Goal: Register for event/course: Register for event/course

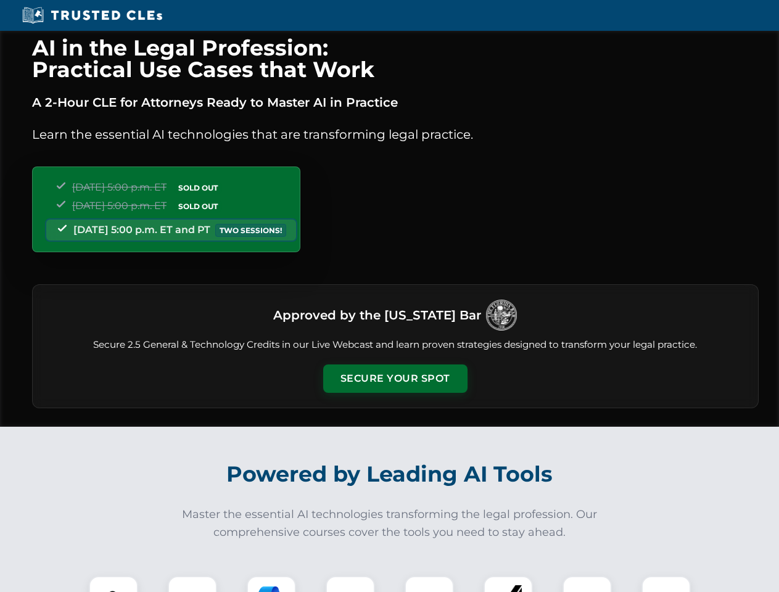
click at [395, 379] on button "Secure Your Spot" at bounding box center [395, 379] width 144 height 28
click at [114, 584] on img at bounding box center [114, 601] width 36 height 36
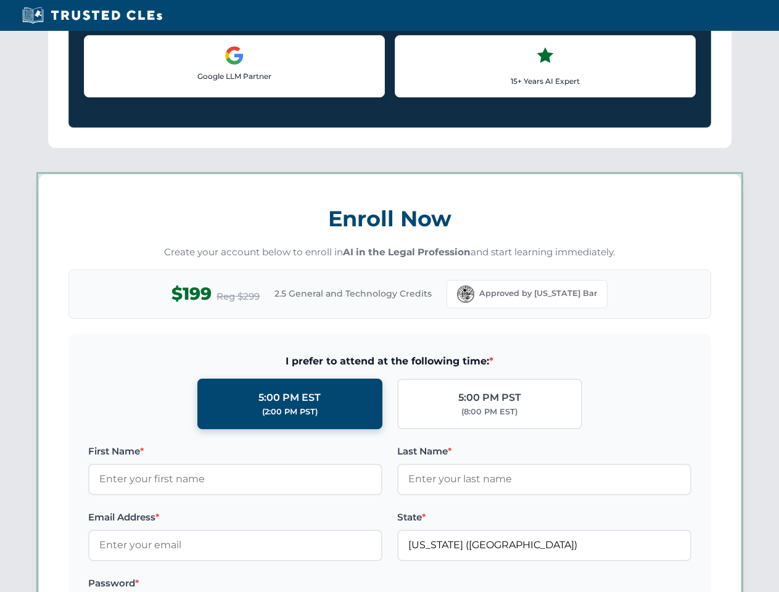
click at [272, 584] on label "Password *" at bounding box center [235, 583] width 294 height 15
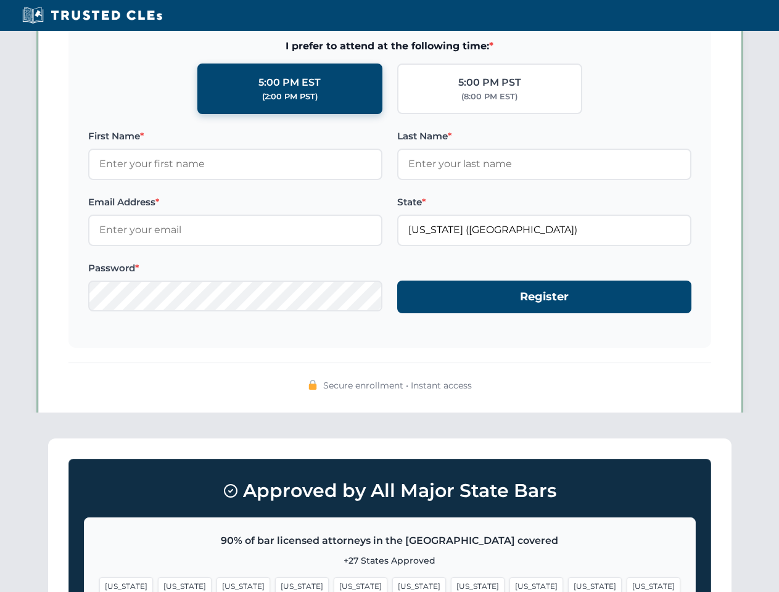
click at [568, 584] on span "[US_STATE]" at bounding box center [595, 587] width 54 height 18
